Goal: Find specific page/section: Find specific page/section

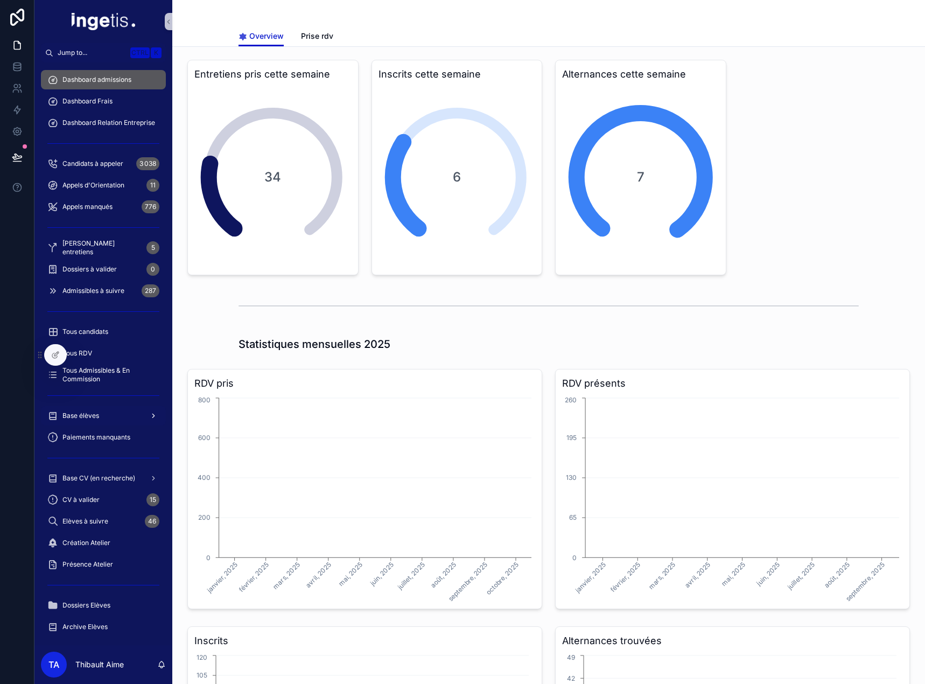
click at [103, 412] on div "Base élèves" at bounding box center [103, 415] width 112 height 17
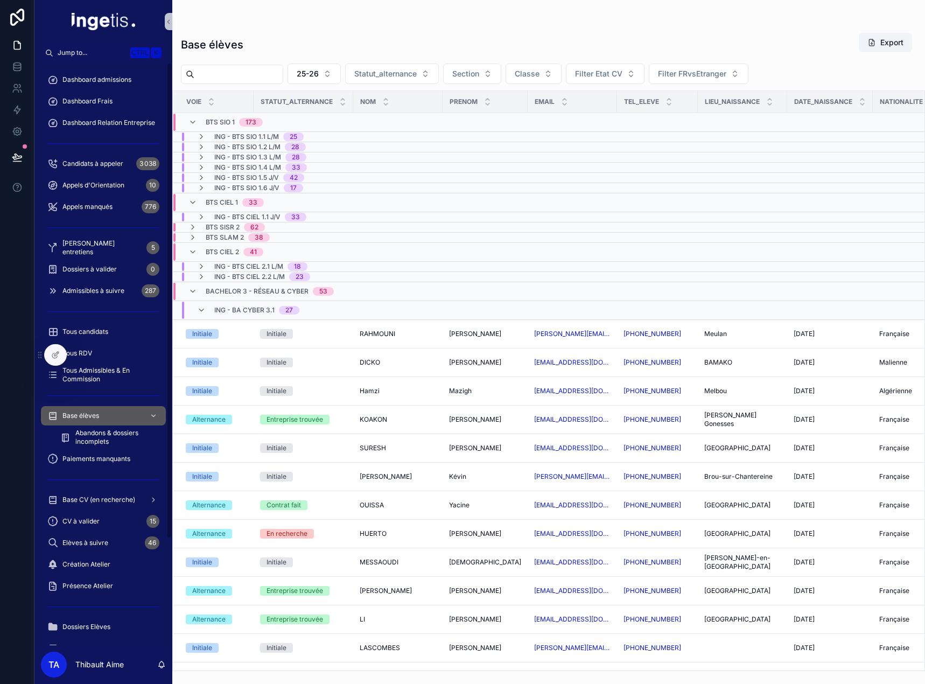
drag, startPoint x: 116, startPoint y: 415, endPoint x: 397, endPoint y: 108, distance: 416.2
click at [116, 415] on div "Base élèves" at bounding box center [103, 415] width 112 height 17
click at [278, 76] on input "scrollable content" at bounding box center [238, 74] width 88 height 15
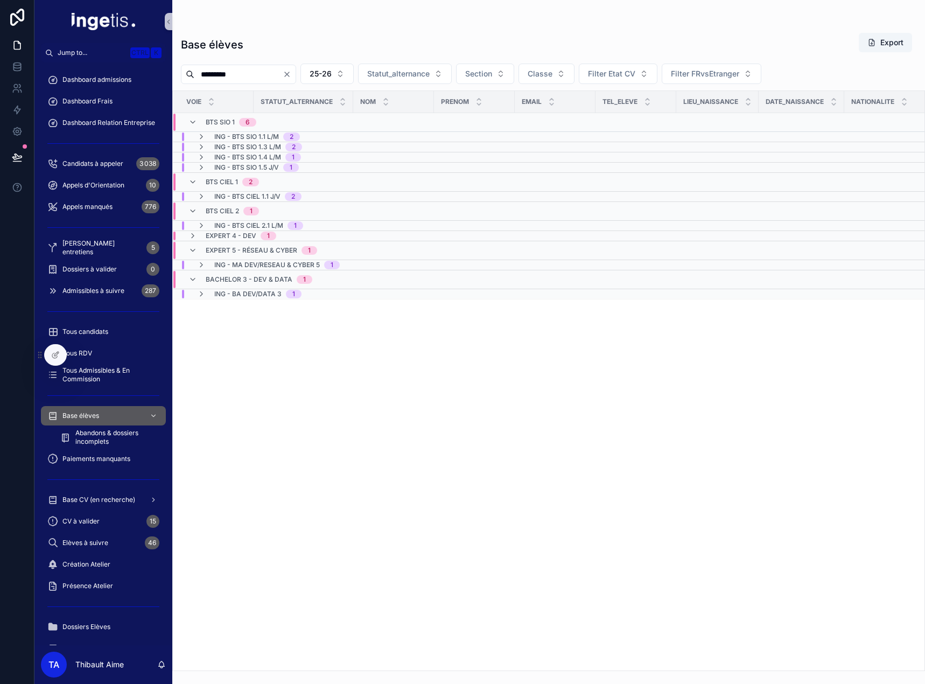
type input "*********"
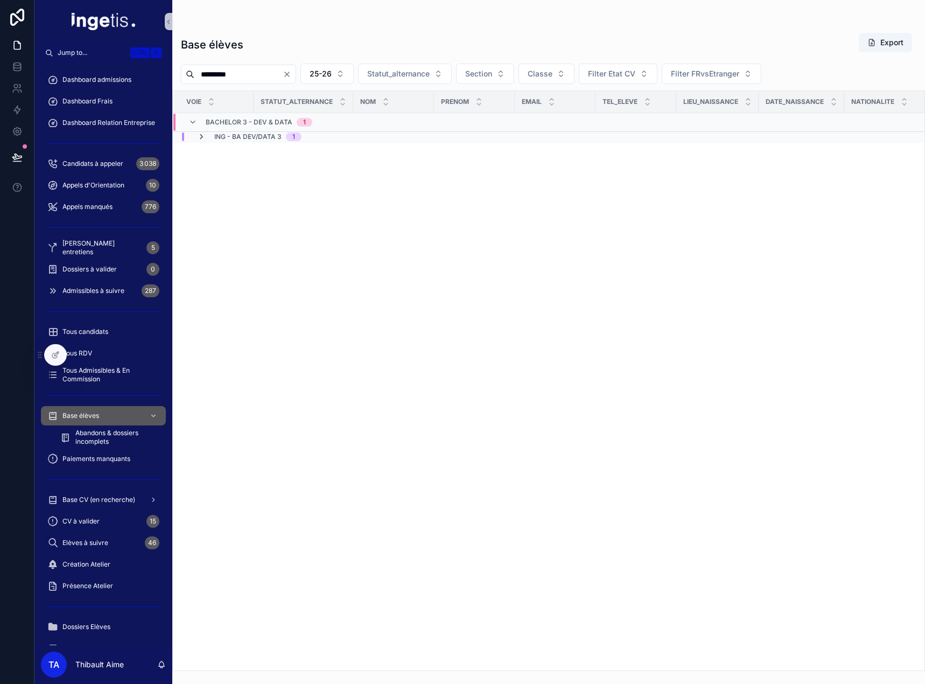
click at [202, 138] on icon "scrollable content" at bounding box center [201, 136] width 9 height 9
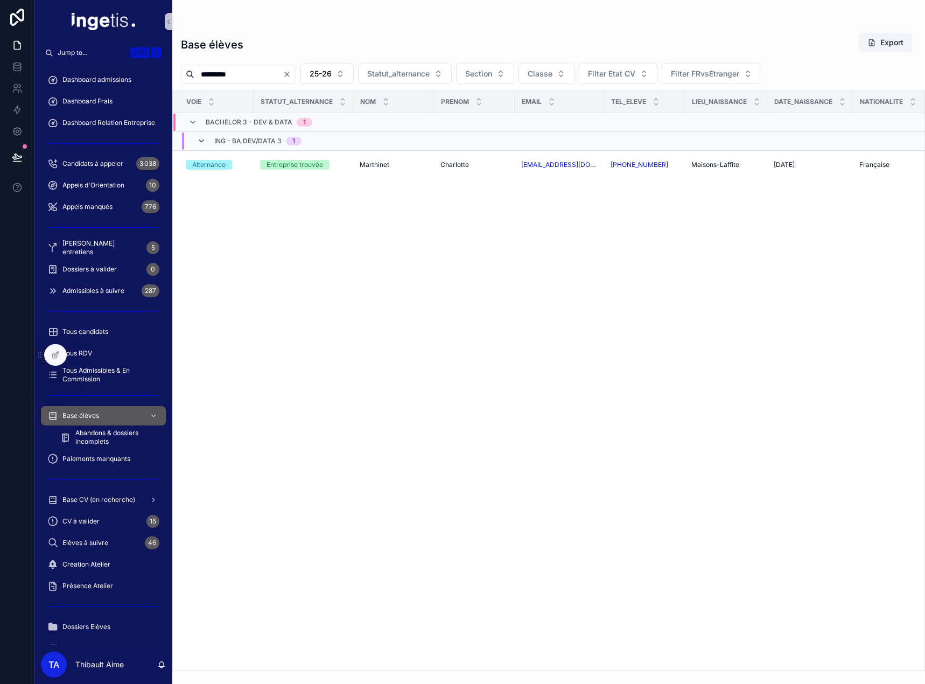
click at [200, 139] on icon "scrollable content" at bounding box center [201, 141] width 9 height 9
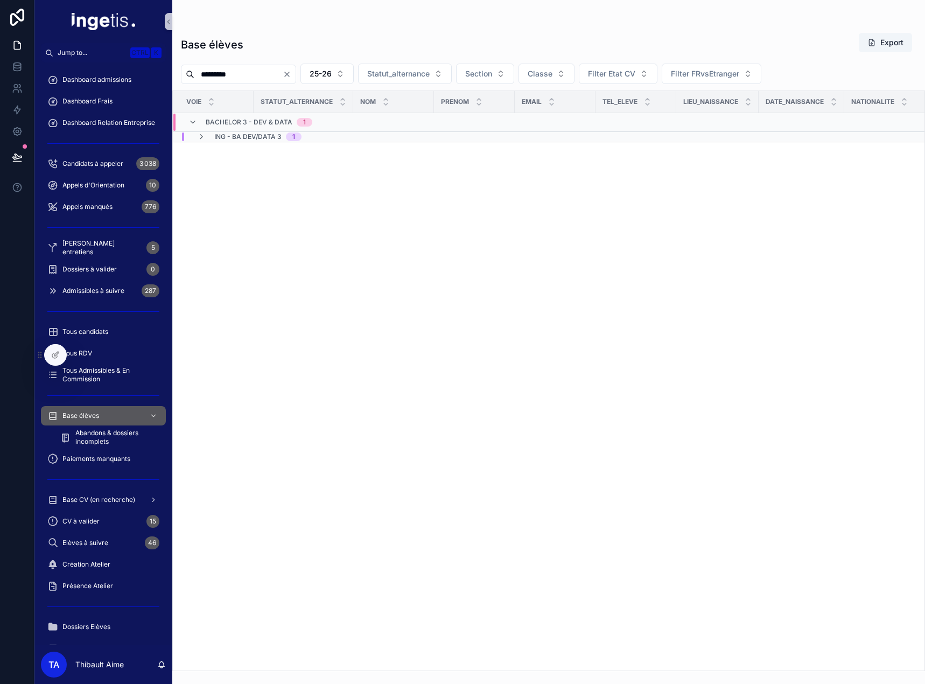
click at [291, 76] on icon "Clear" at bounding box center [287, 74] width 9 height 9
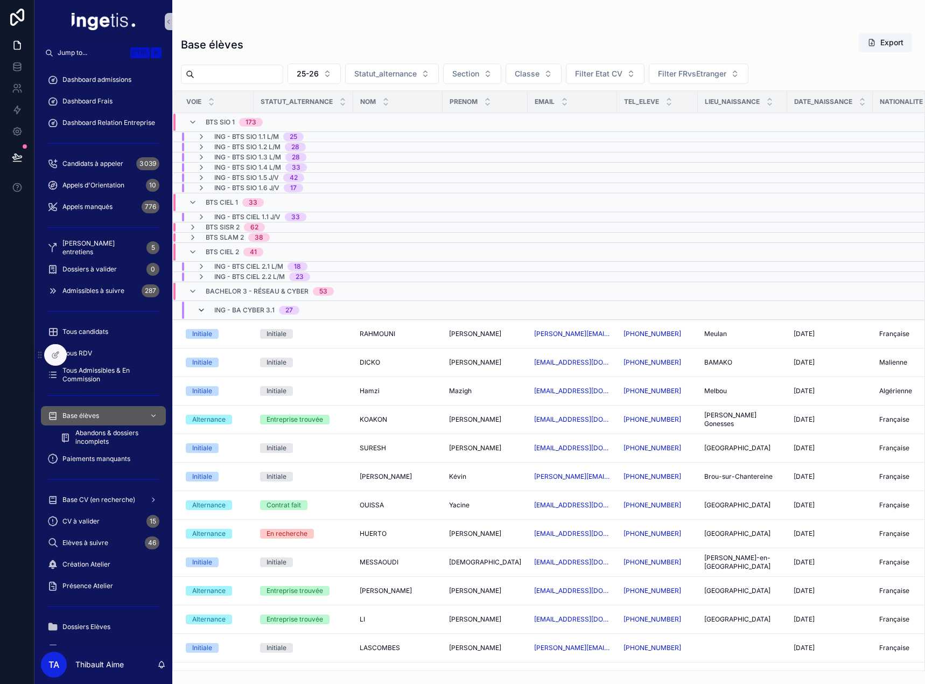
click at [201, 311] on icon "scrollable content" at bounding box center [201, 310] width 9 height 9
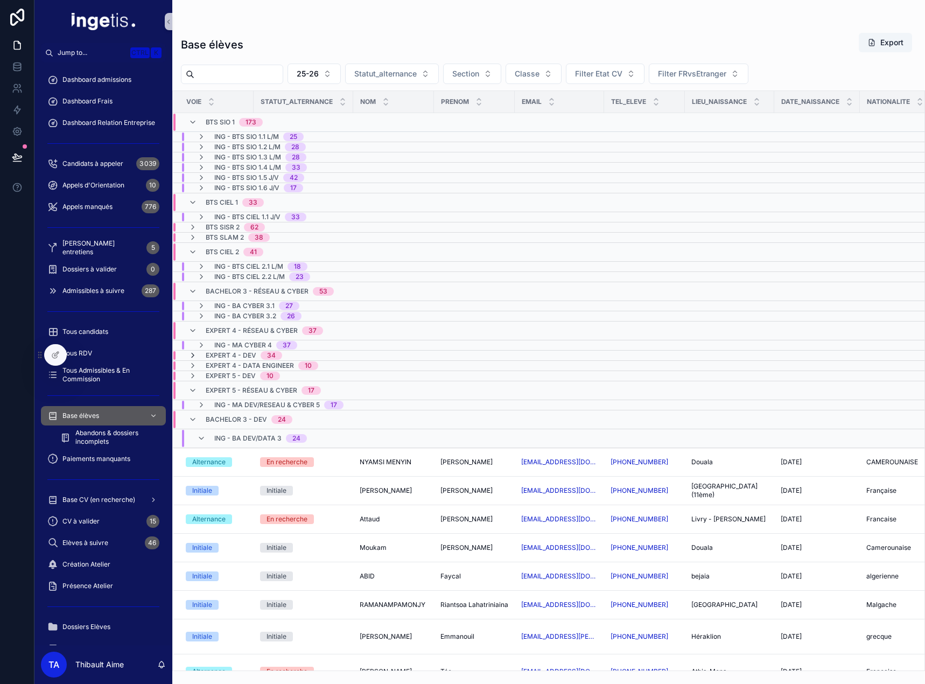
click at [191, 355] on icon "scrollable content" at bounding box center [192, 355] width 9 height 9
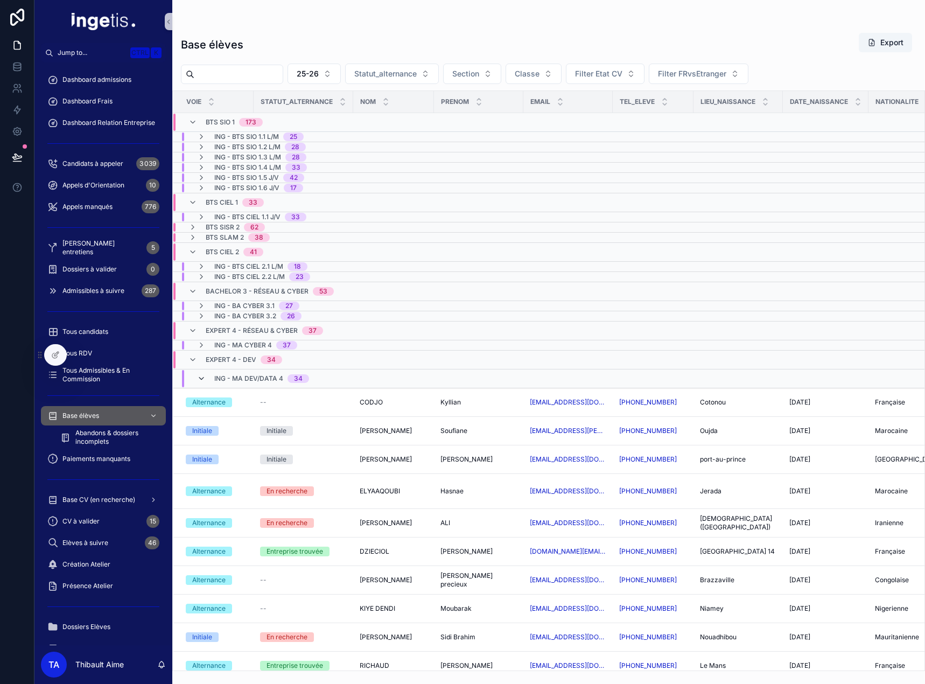
click at [200, 380] on icon "scrollable content" at bounding box center [201, 378] width 9 height 9
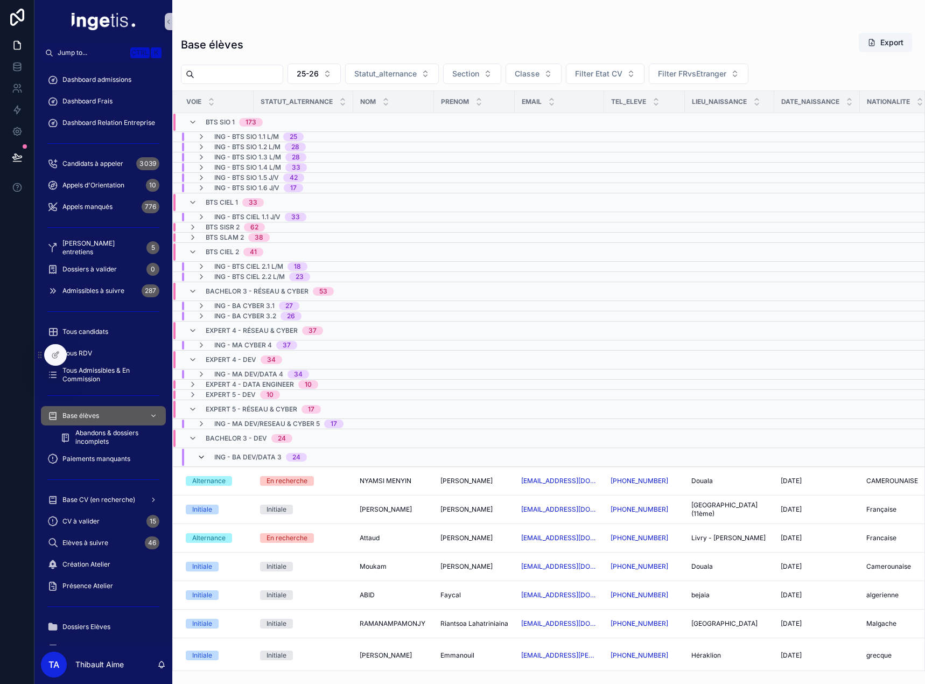
click at [199, 455] on icon "scrollable content" at bounding box center [201, 457] width 9 height 9
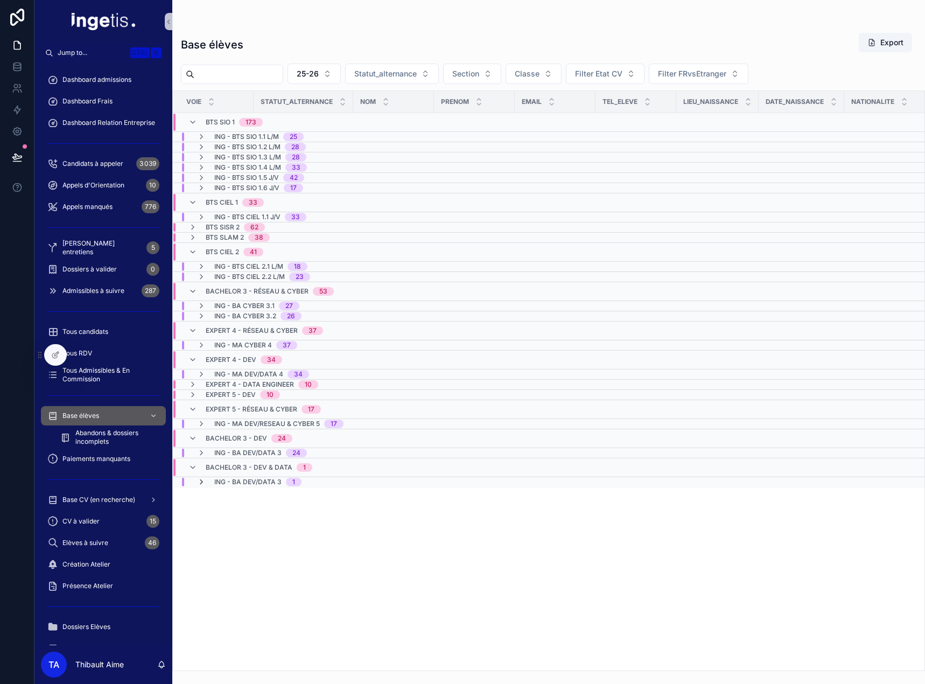
click at [204, 483] on icon "scrollable content" at bounding box center [201, 482] width 9 height 9
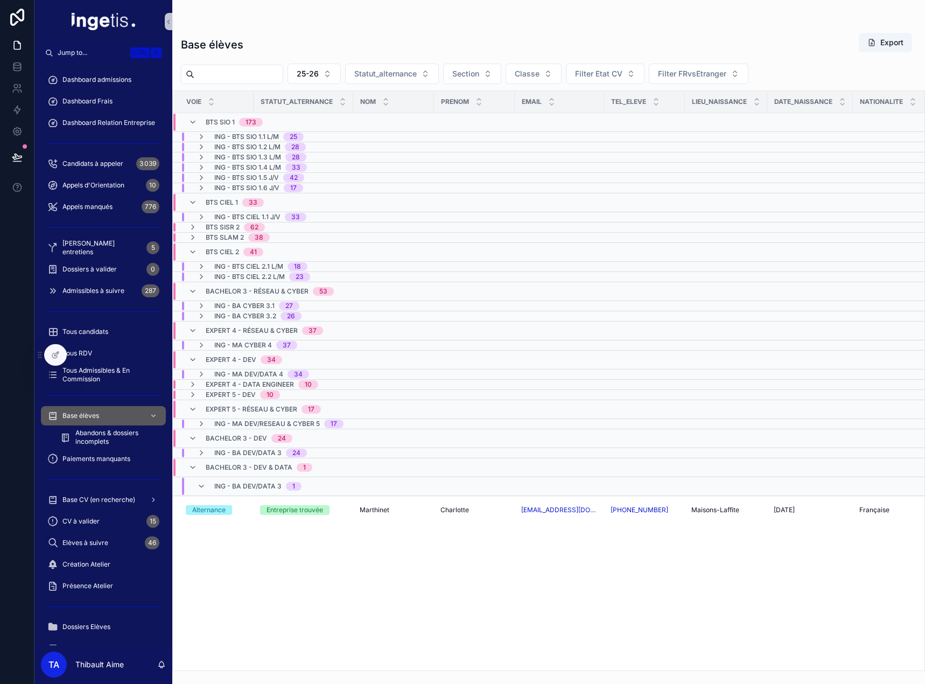
click at [204, 483] on icon "scrollable content" at bounding box center [201, 486] width 9 height 9
